Goal: Task Accomplishment & Management: Manage account settings

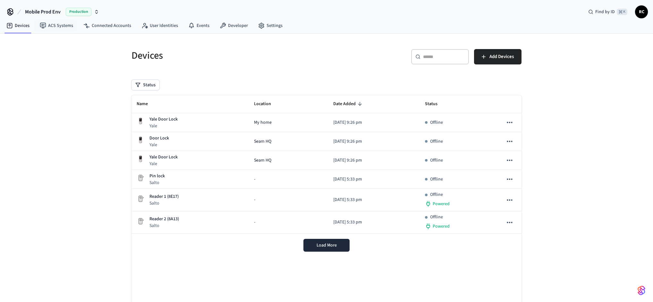
click at [57, 13] on span "Mobile Prod Env" at bounding box center [43, 12] width 36 height 8
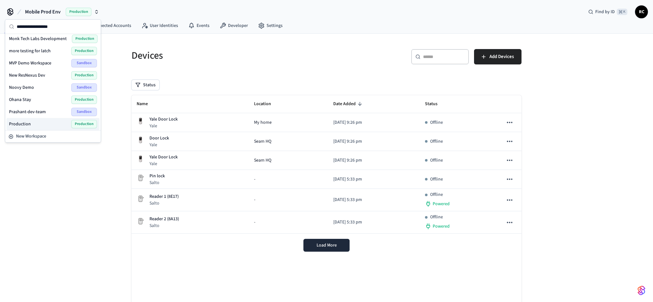
scroll to position [895, 0]
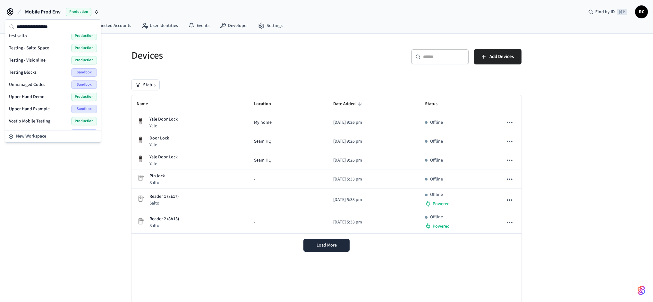
click at [46, 129] on div "Wodify Example Sandbox" at bounding box center [53, 133] width 88 height 8
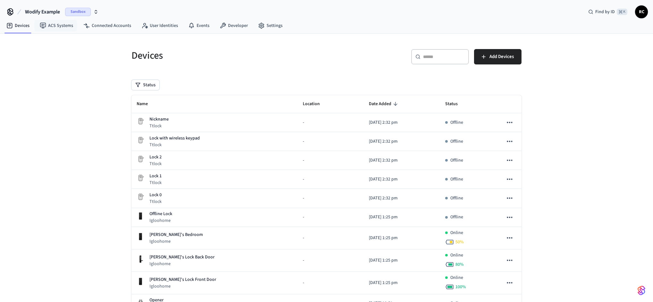
click at [54, 11] on span "Wodify Example" at bounding box center [42, 12] width 35 height 8
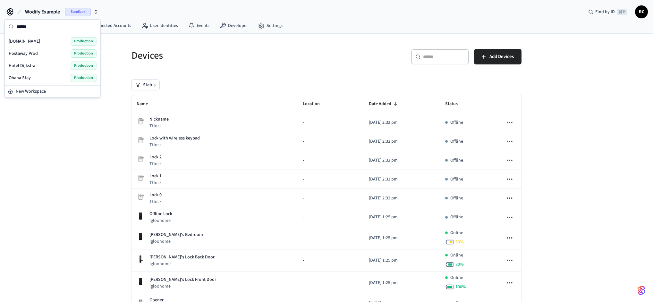
type input "******"
click at [47, 40] on div "[DOMAIN_NAME] Production" at bounding box center [53, 41] width 88 height 8
